Goal: Check status: Check status

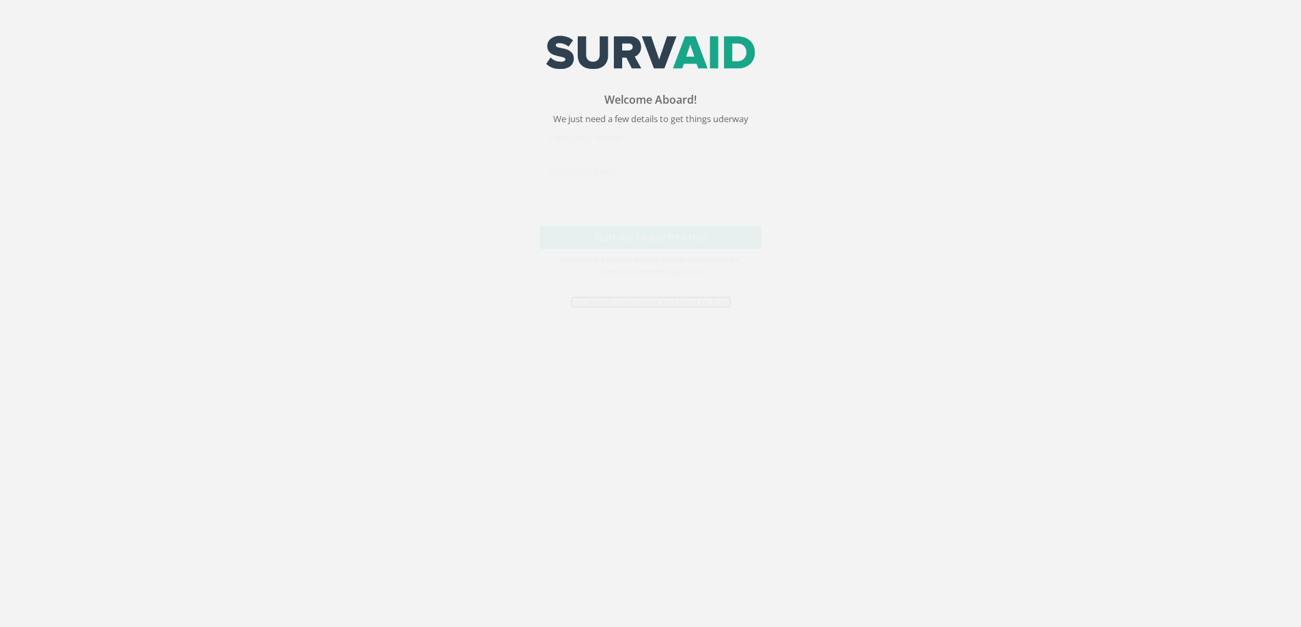
click at [636, 321] on link "I'm already registered and want to login" at bounding box center [650, 315] width 161 height 12
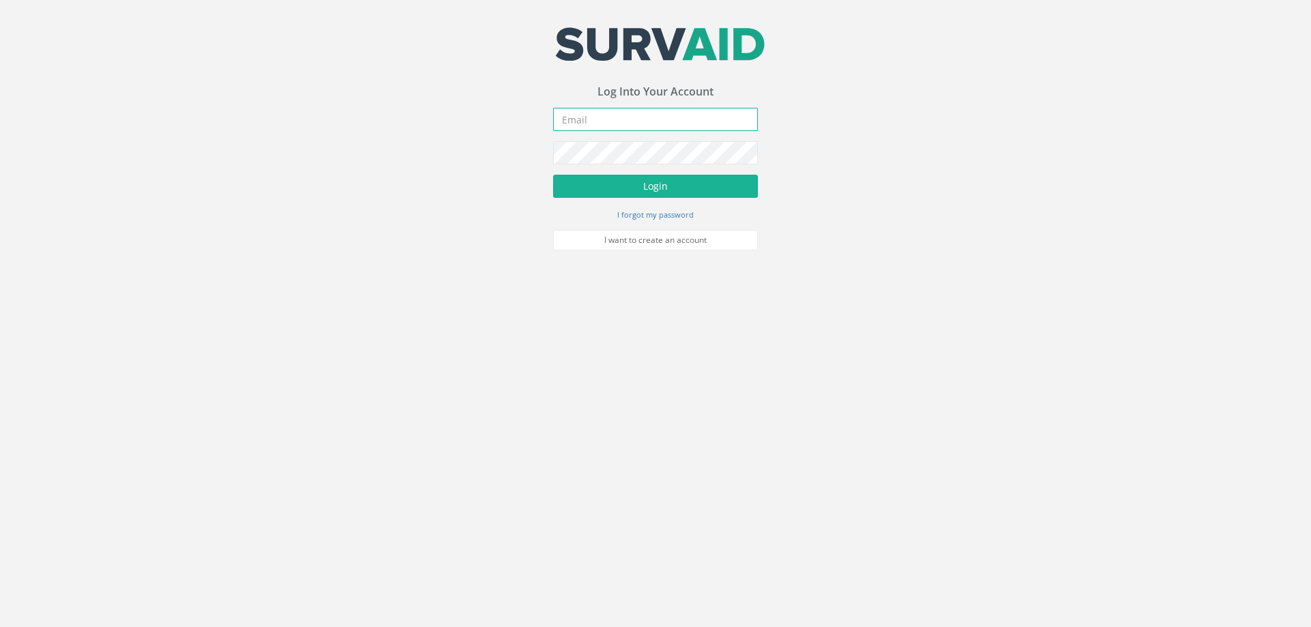
click at [601, 120] on input "email" at bounding box center [655, 119] width 205 height 23
click at [586, 116] on input "email" at bounding box center [655, 119] width 205 height 23
type input "[PERSON_NAME][EMAIL_ADDRESS][PERSON_NAME][DOMAIN_NAME]"
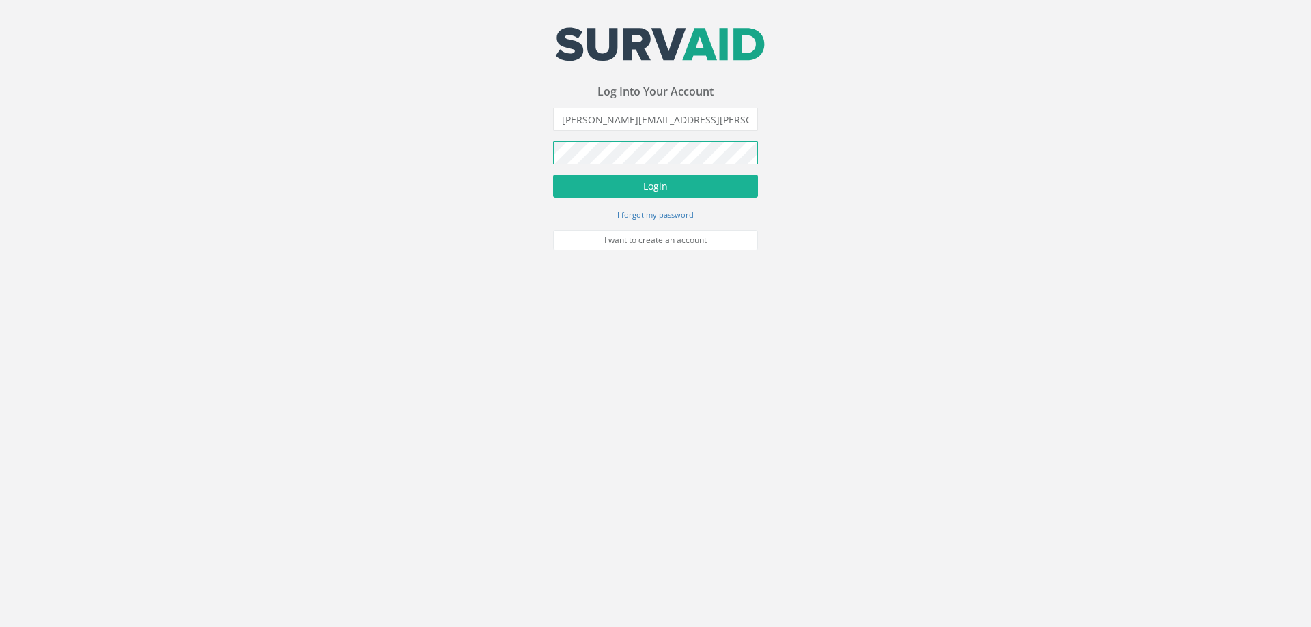
click at [553, 175] on button "Login" at bounding box center [655, 186] width 205 height 23
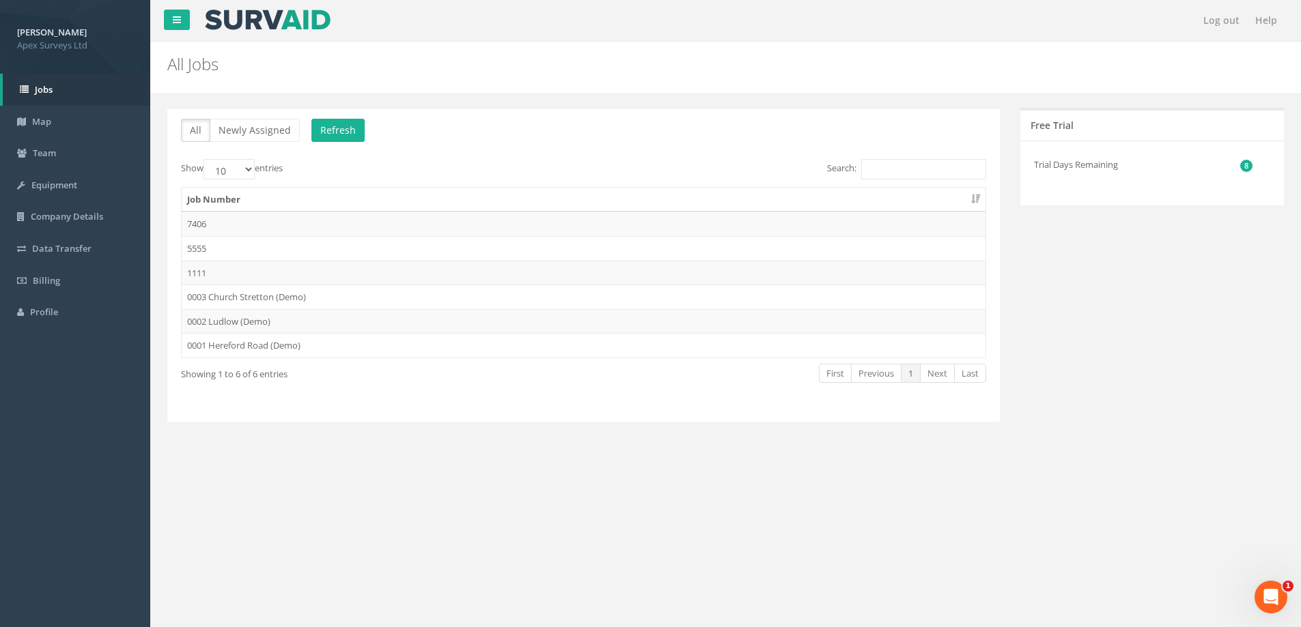
click at [427, 450] on div "All Newly Assigned Refresh Show 10 25 50 100 entries Search: Job Number 7406 55…" at bounding box center [725, 280] width 1130 height 372
click at [199, 225] on td "7406" at bounding box center [584, 224] width 804 height 25
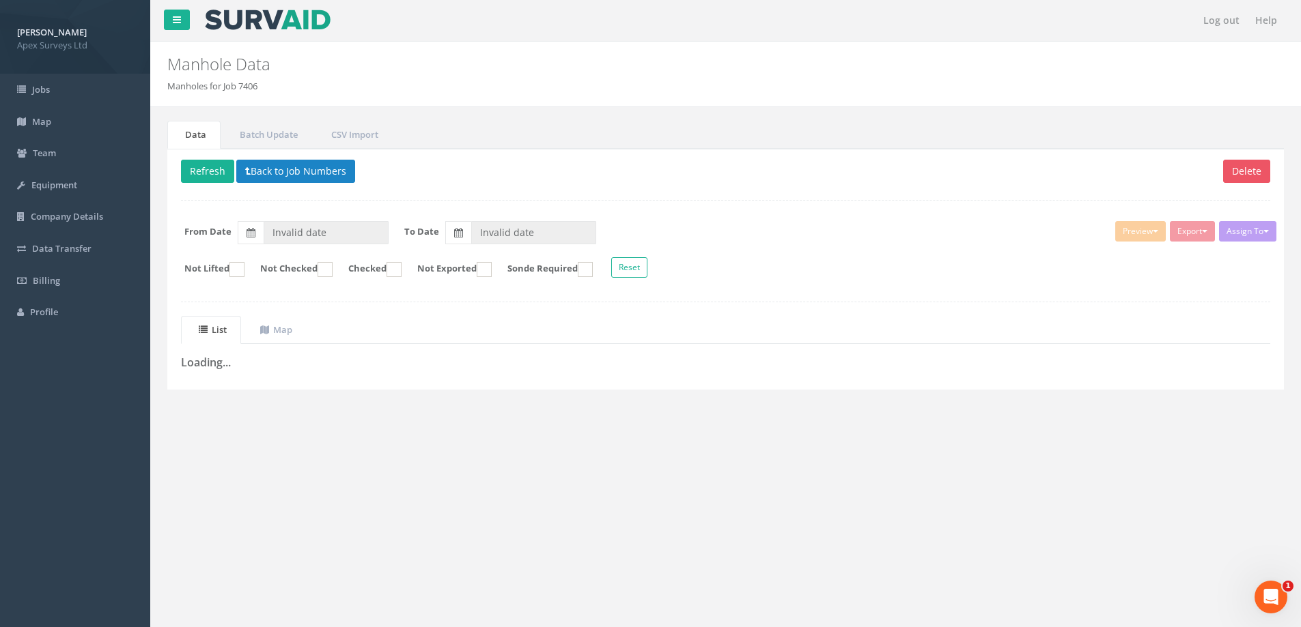
type input "[DATE]"
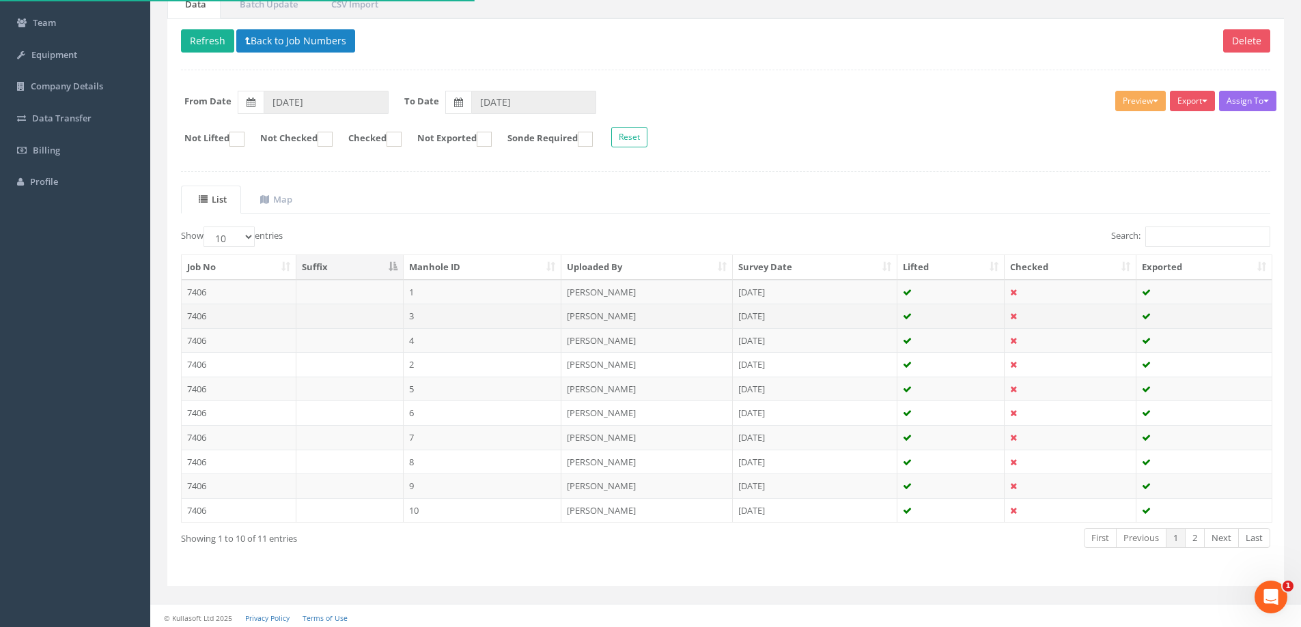
scroll to position [134, 0]
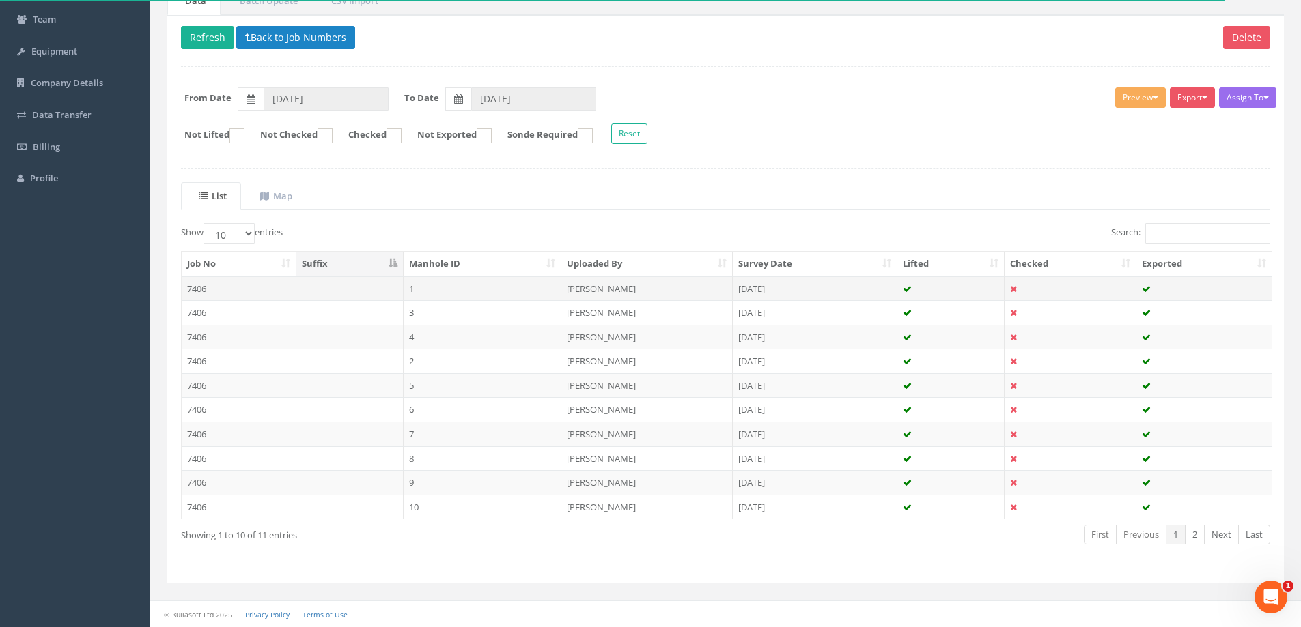
click at [205, 290] on td "7406" at bounding box center [239, 289] width 115 height 25
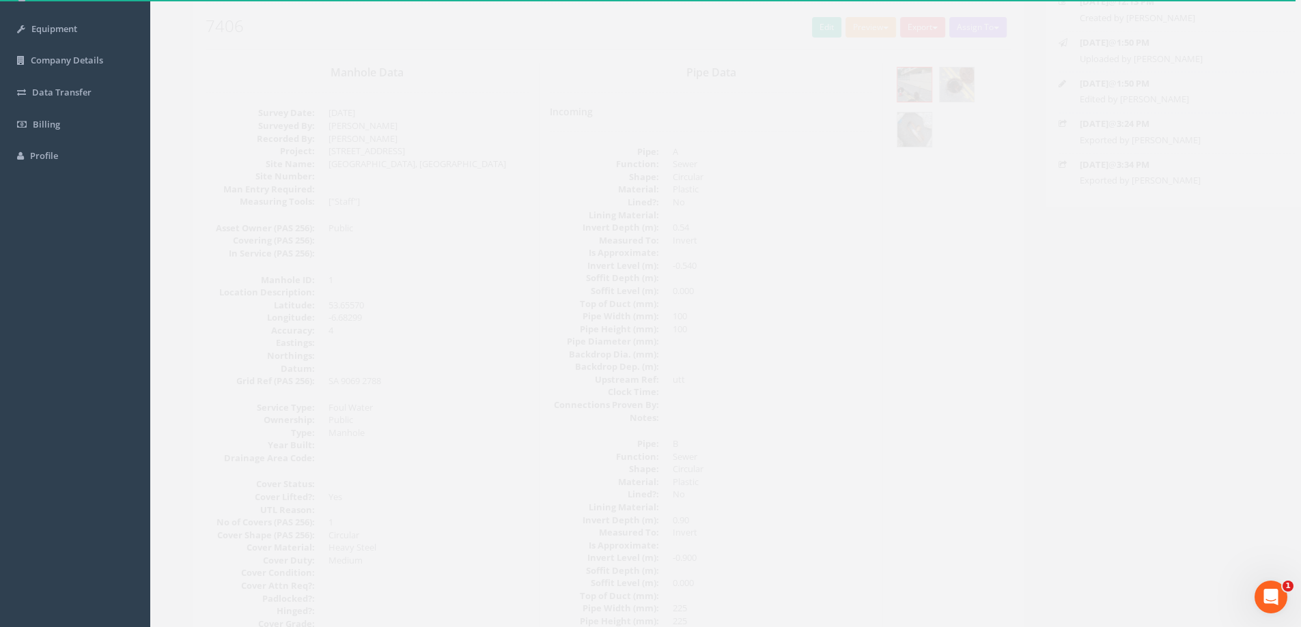
scroll to position [0, 0]
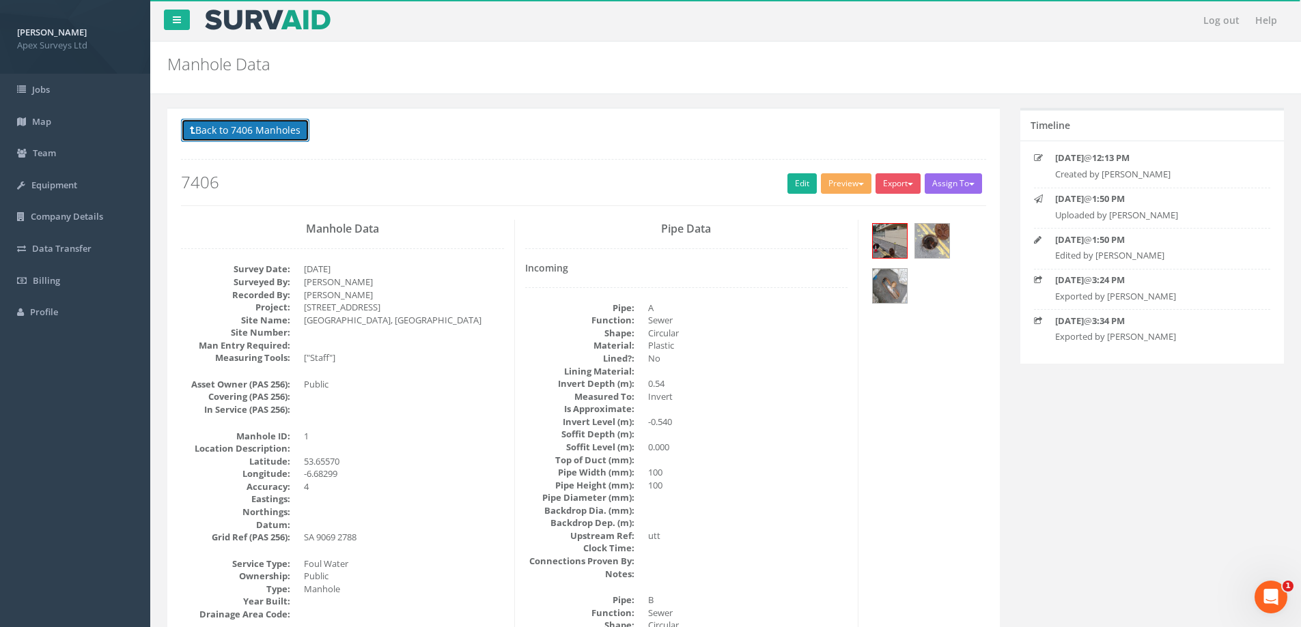
click at [219, 128] on button "Back to 7406 Manholes" at bounding box center [245, 130] width 128 height 23
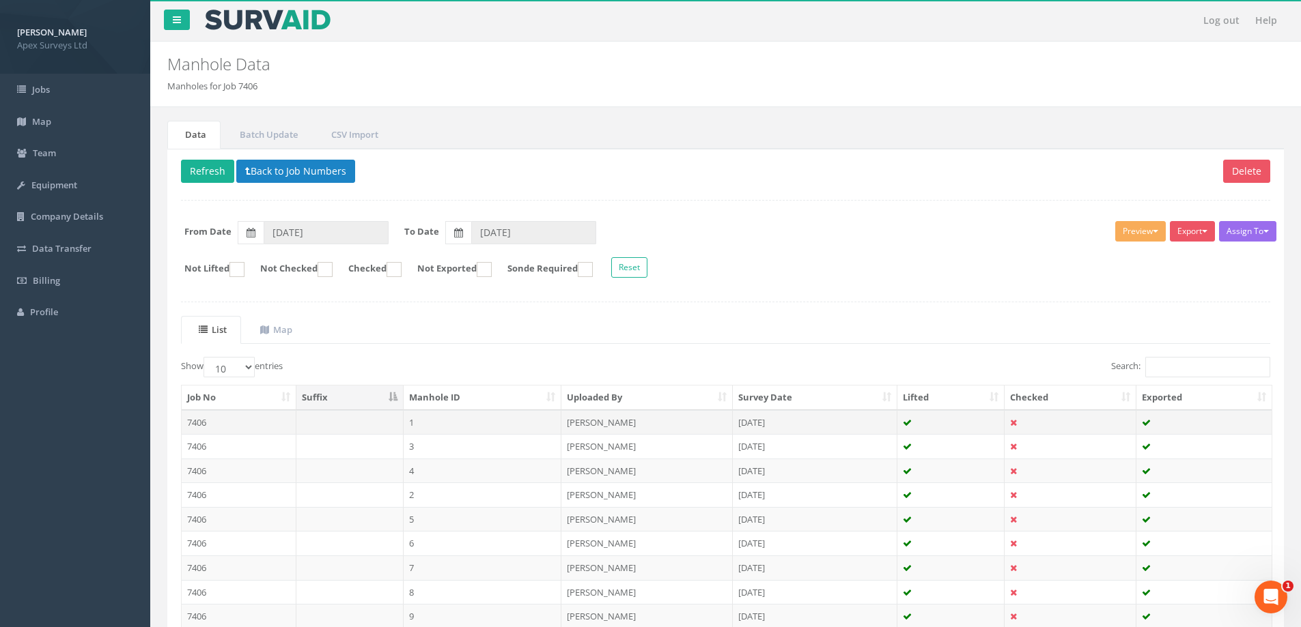
click at [203, 423] on td "7406" at bounding box center [239, 422] width 115 height 25
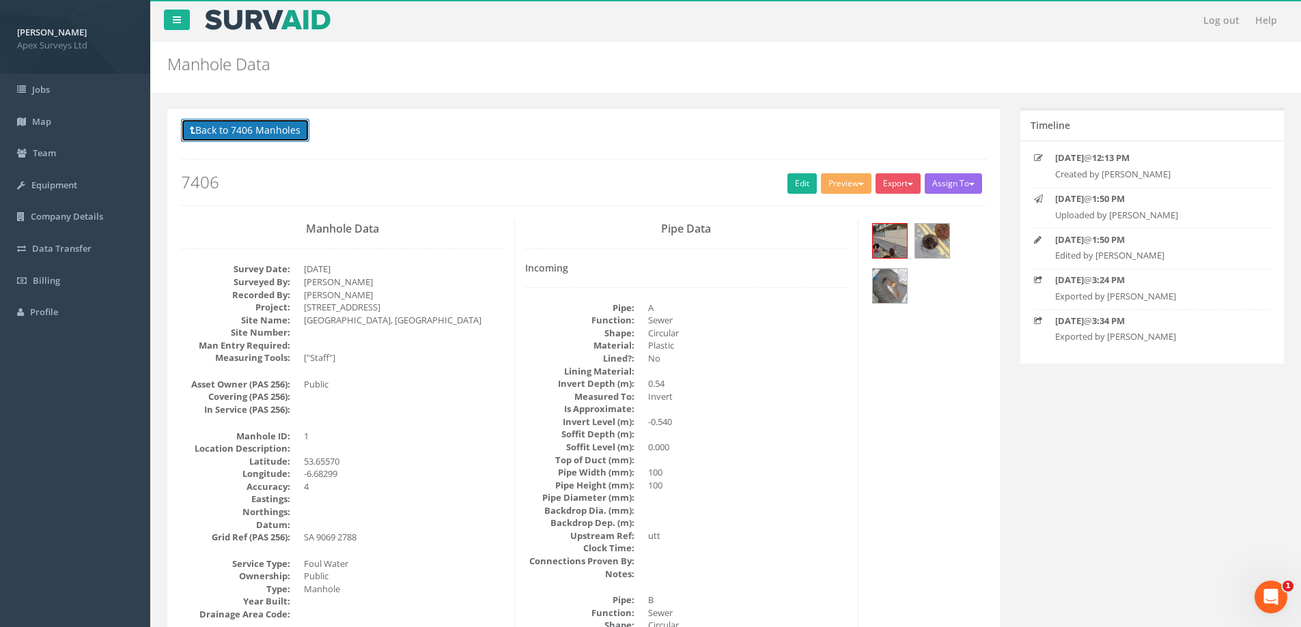
click at [223, 126] on button "Back to 7406 Manholes" at bounding box center [245, 130] width 128 height 23
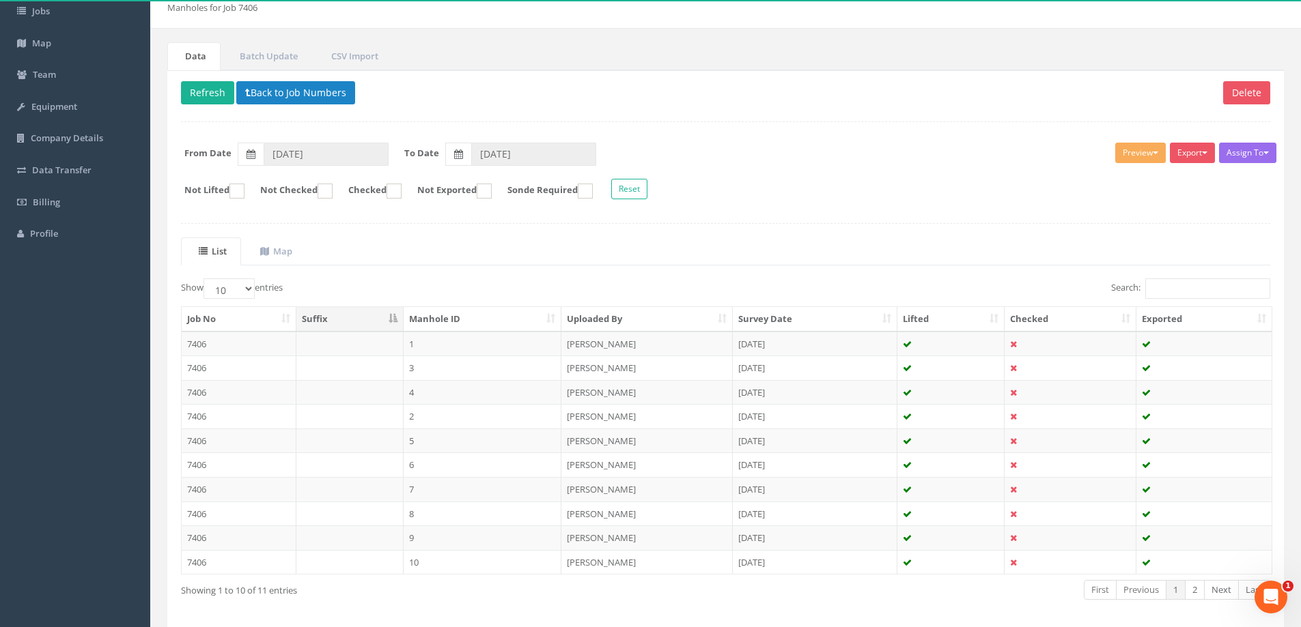
scroll to position [134, 0]
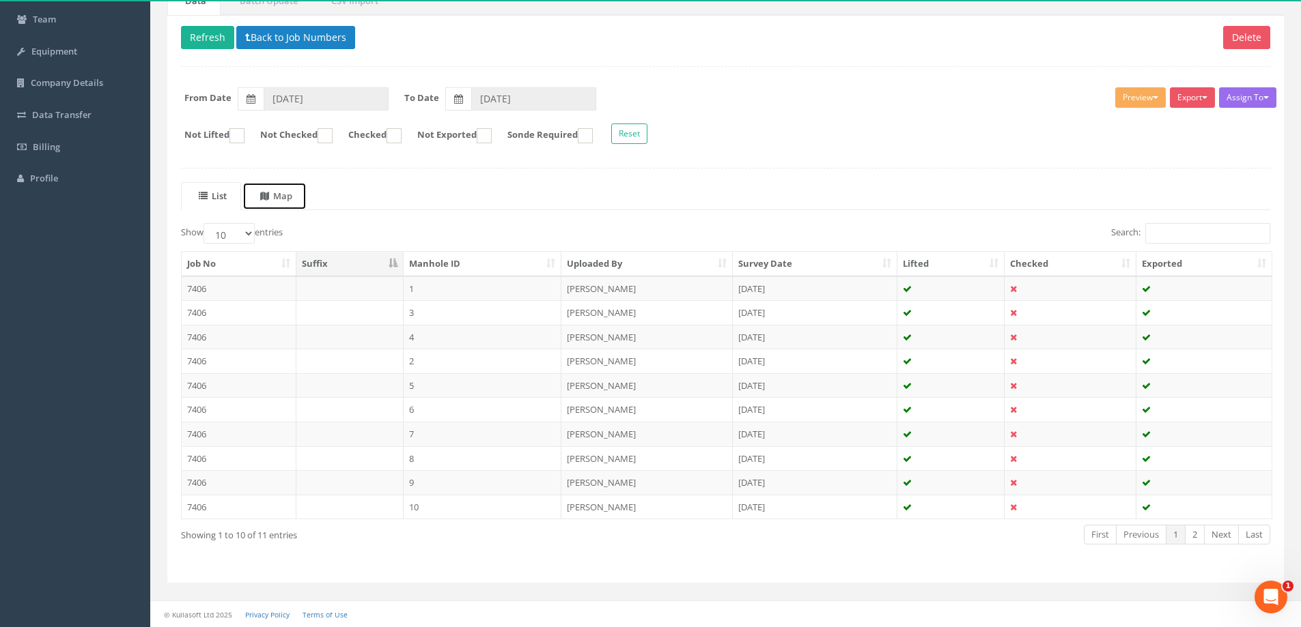
click at [286, 193] on uib-tab-heading "Map" at bounding box center [276, 196] width 32 height 12
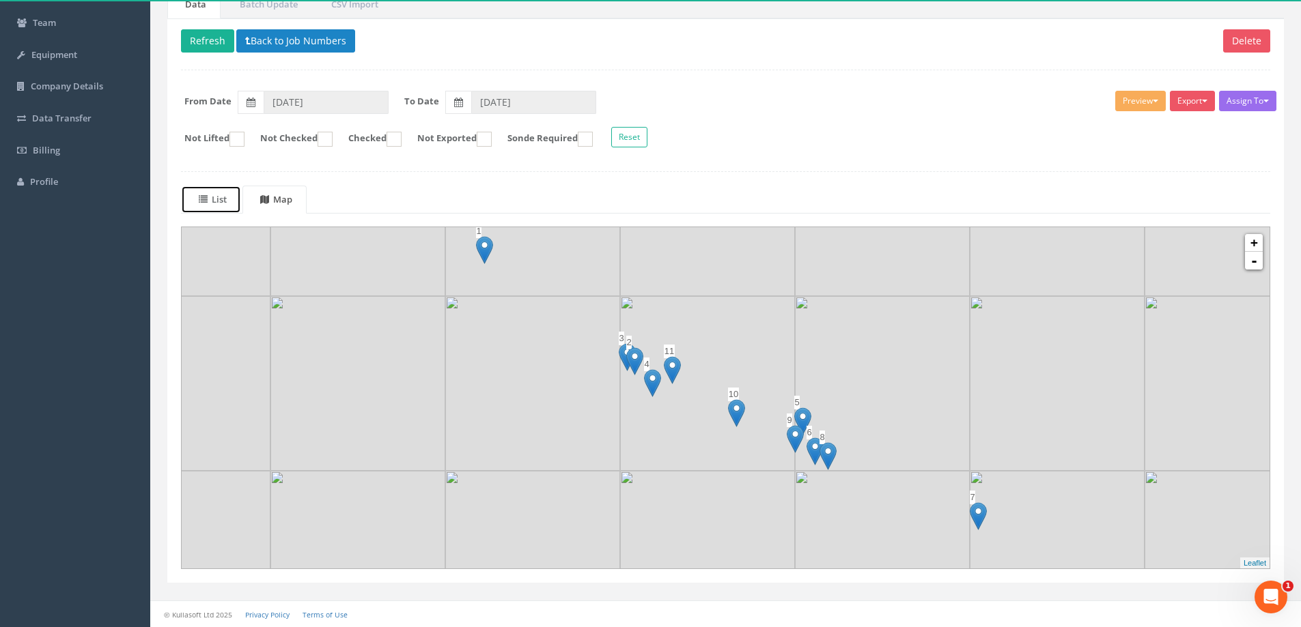
click at [217, 197] on uib-tab-heading "List" at bounding box center [213, 199] width 28 height 12
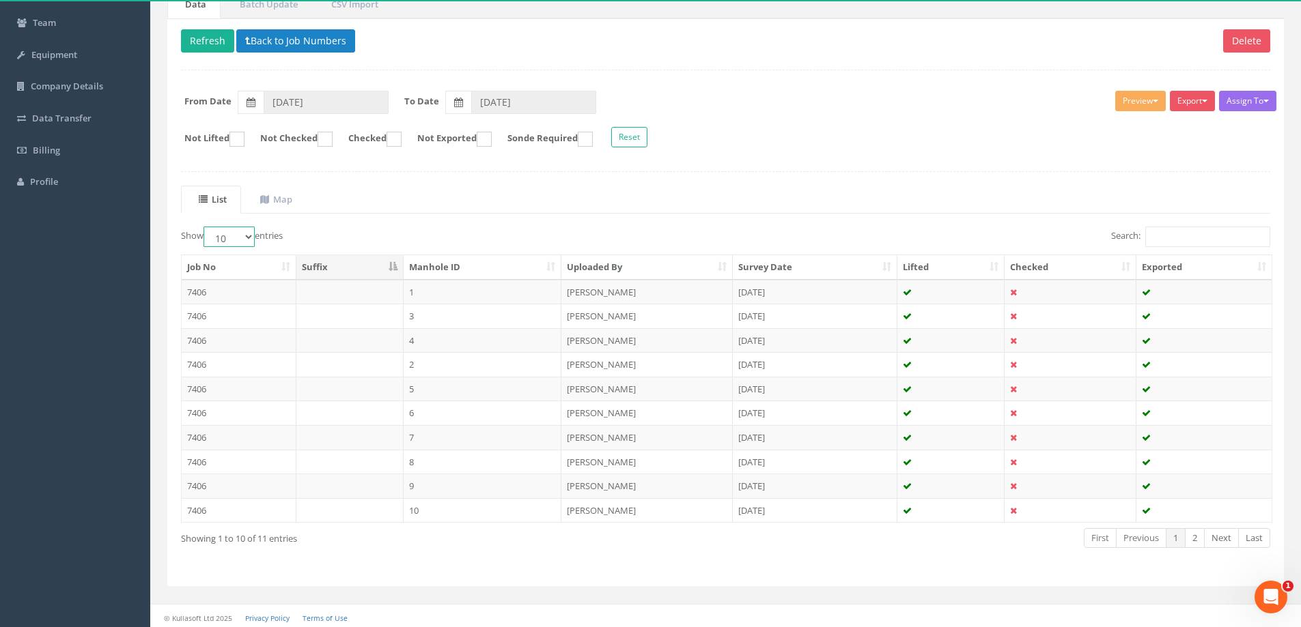
click at [248, 236] on select "10 25 50 100" at bounding box center [228, 237] width 51 height 20
select select "100"
click at [206, 227] on select "10 25 50 100" at bounding box center [228, 237] width 51 height 20
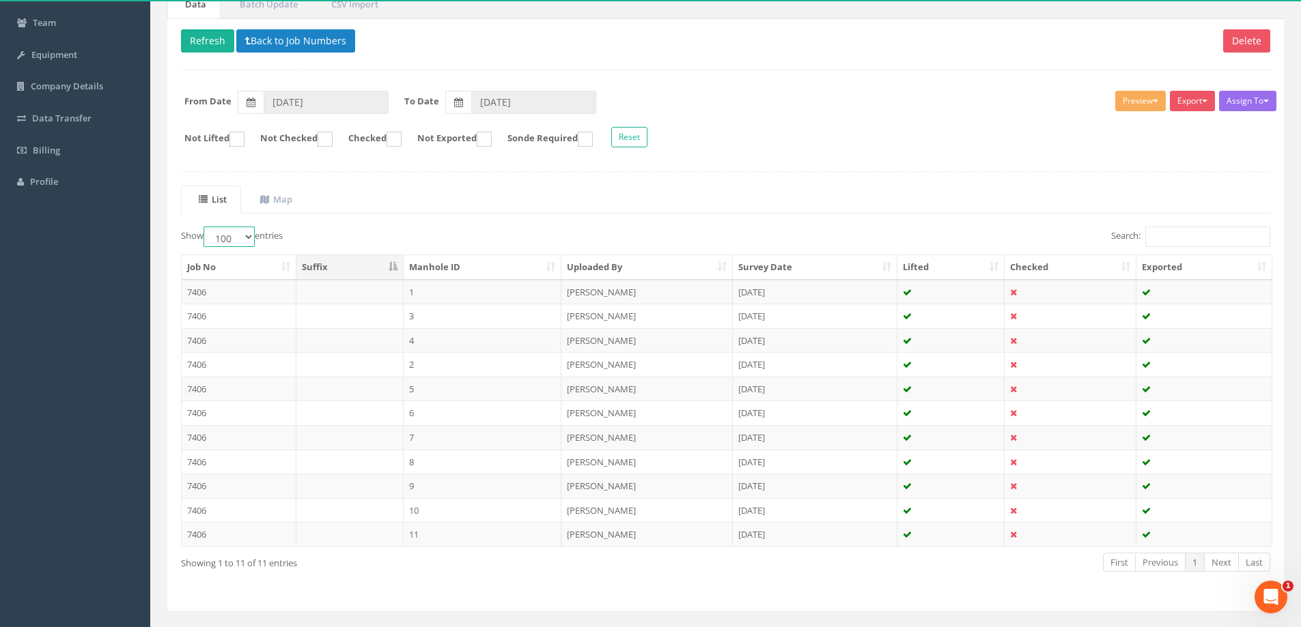
scroll to position [158, 0]
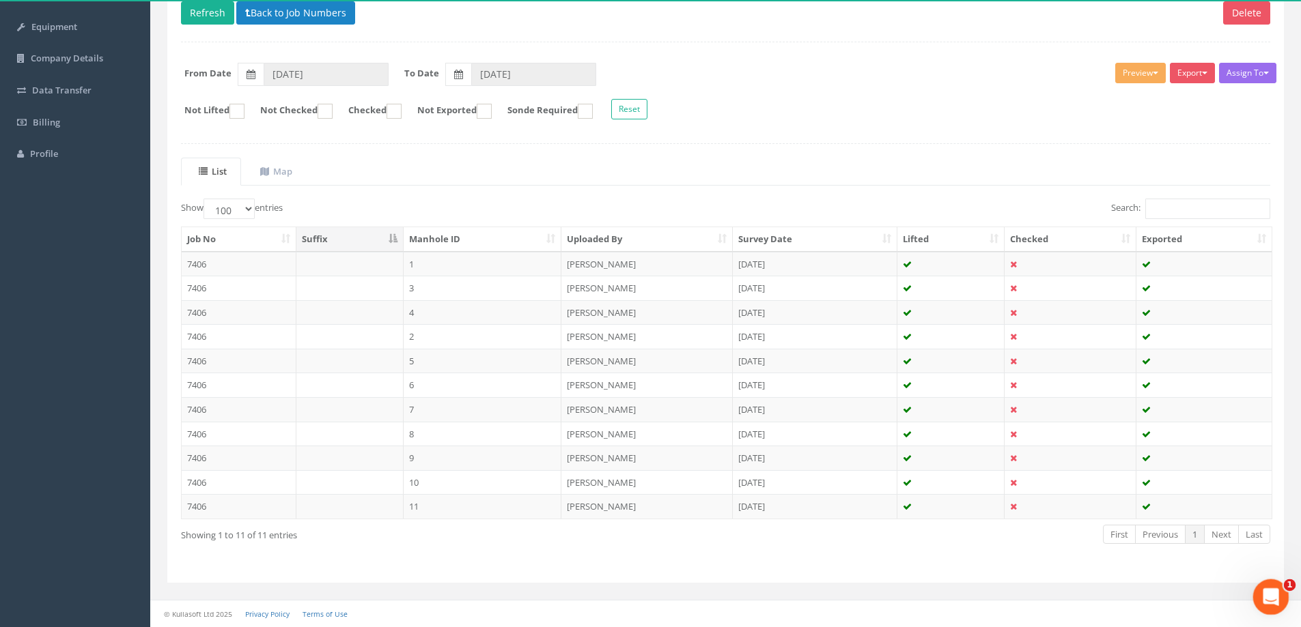
click at [1266, 591] on icon "Open Intercom Messenger" at bounding box center [1269, 595] width 23 height 23
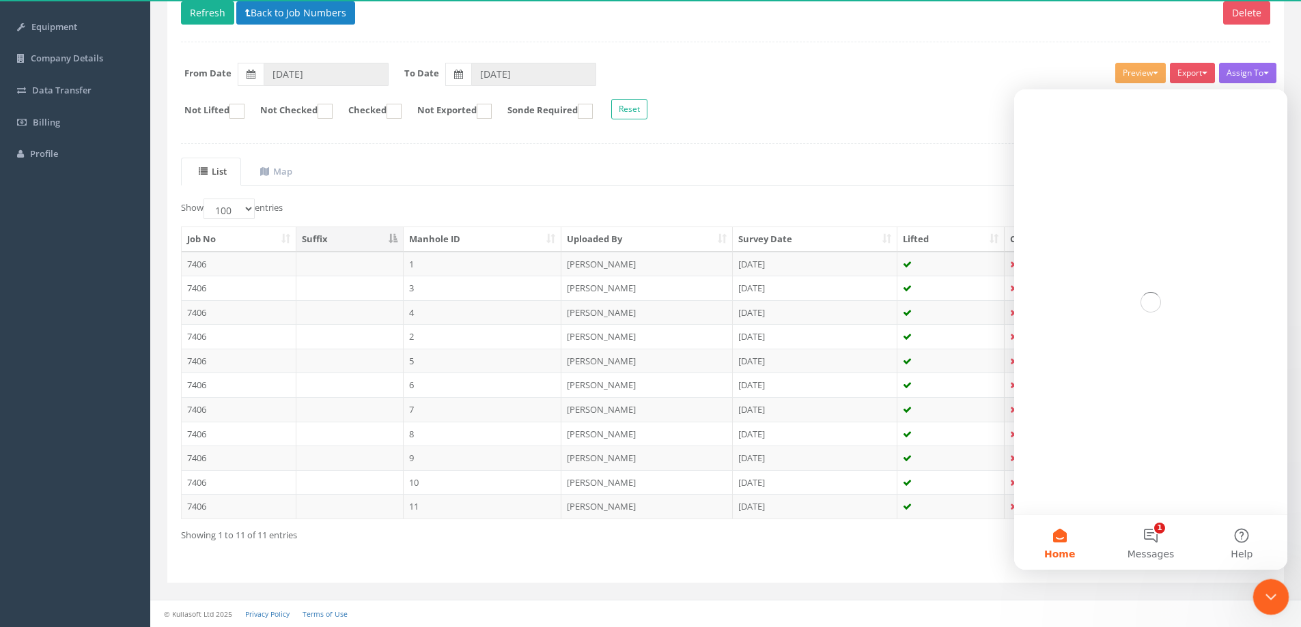
scroll to position [0, 0]
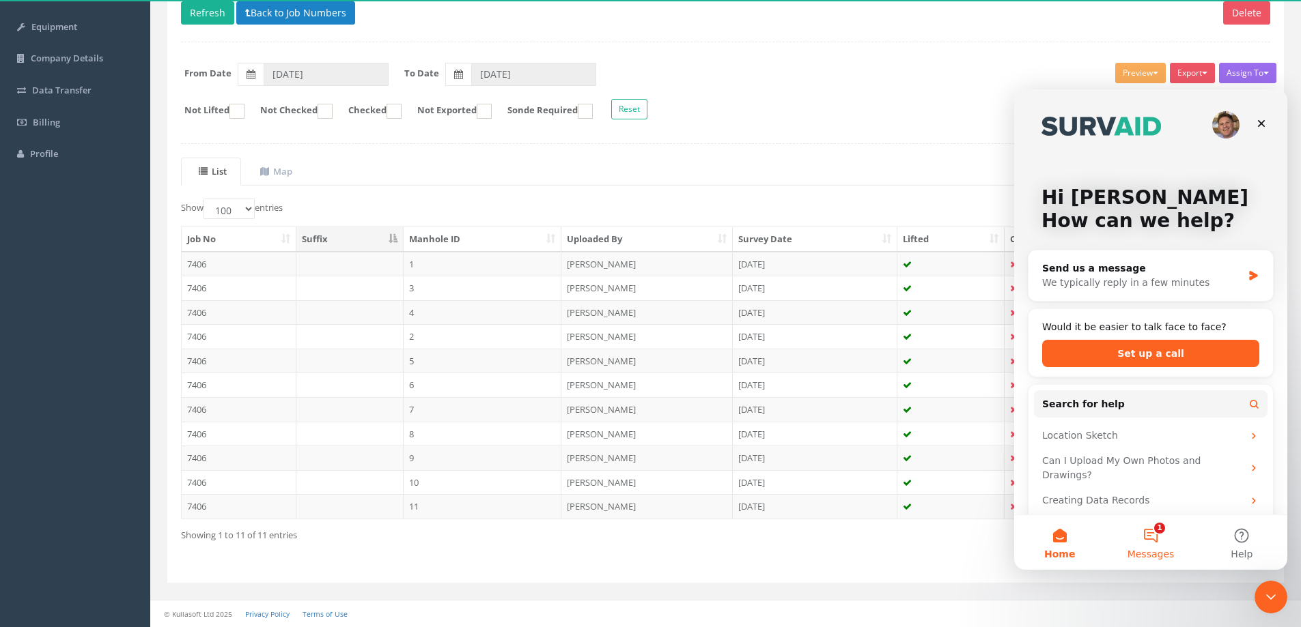
click at [1156, 537] on button "1 Messages" at bounding box center [1150, 542] width 91 height 55
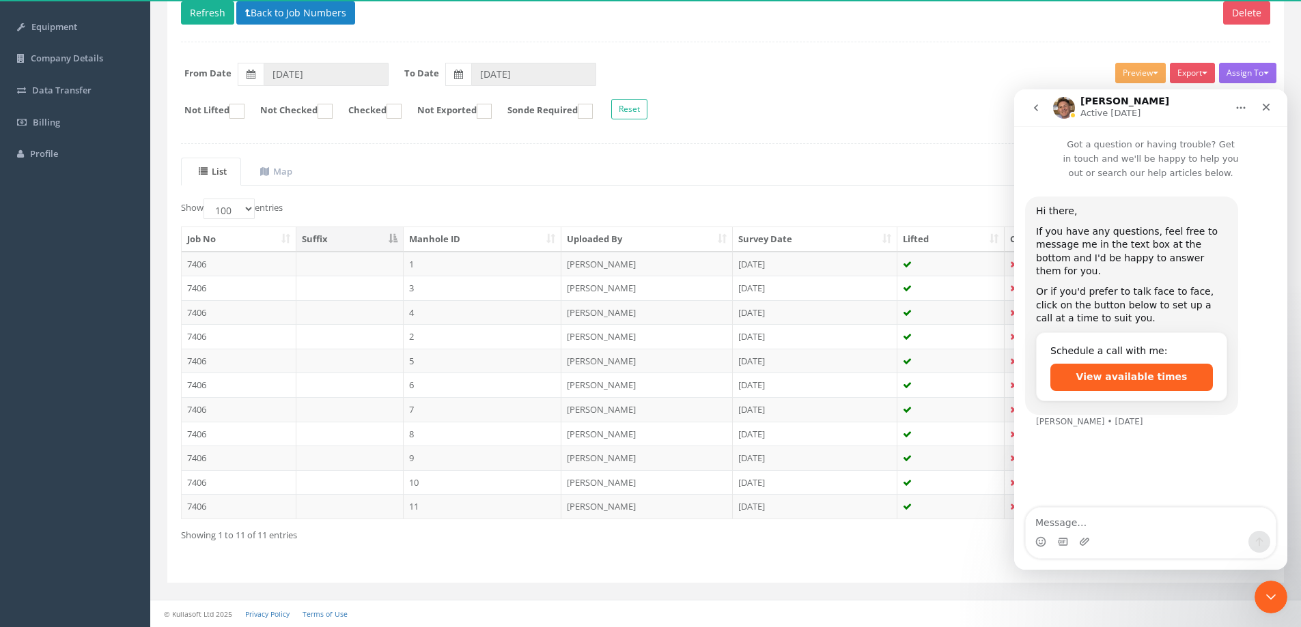
click at [614, 162] on ul "List Map" at bounding box center [725, 172] width 1089 height 28
click at [1261, 113] on div "Close" at bounding box center [1266, 107] width 25 height 25
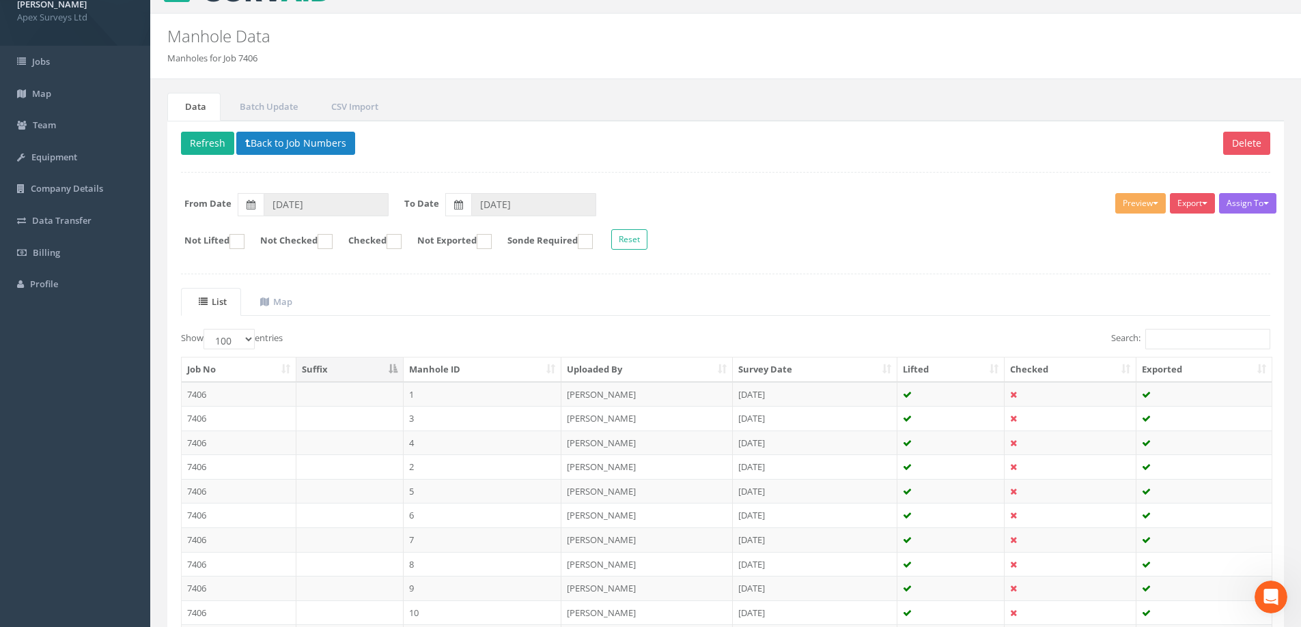
scroll to position [22, 0]
